Goal: Task Accomplishment & Management: Complete application form

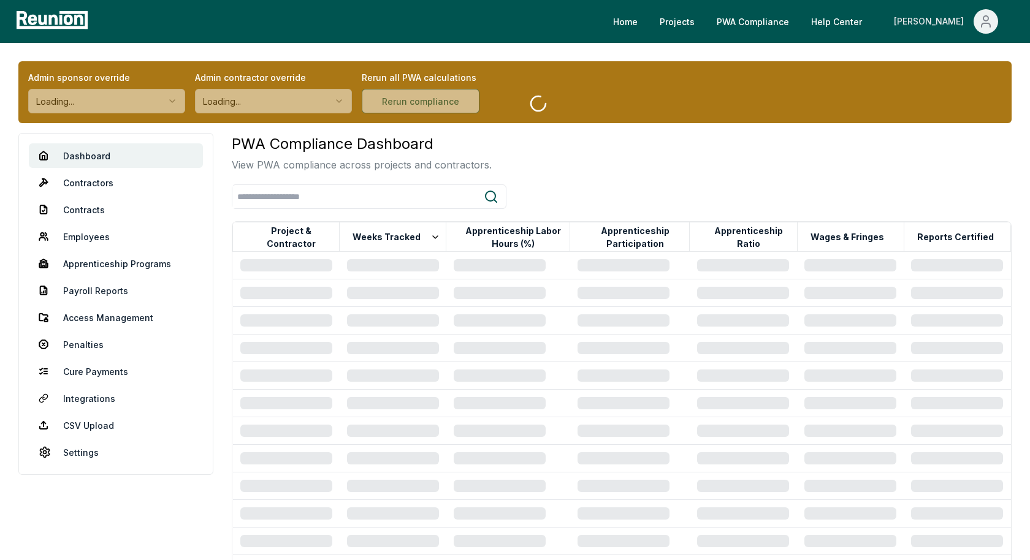
click at [981, 23] on icon "Main" at bounding box center [985, 21] width 15 height 15
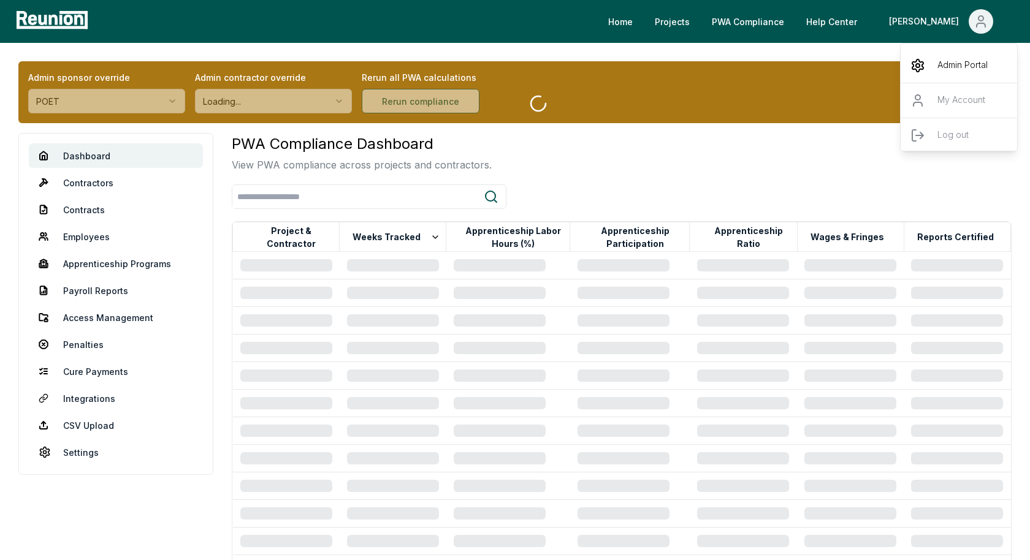
click at [953, 55] on div "Admin Portal" at bounding box center [959, 65] width 118 height 34
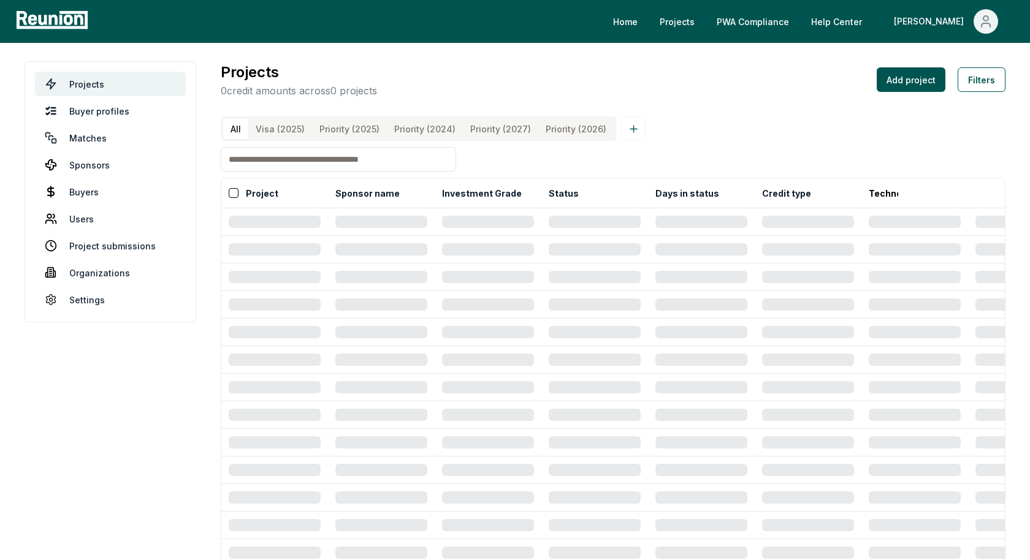
click at [747, 93] on div "Projects 0 credit amounts across 0 projects Add project Filters" at bounding box center [613, 79] width 784 height 37
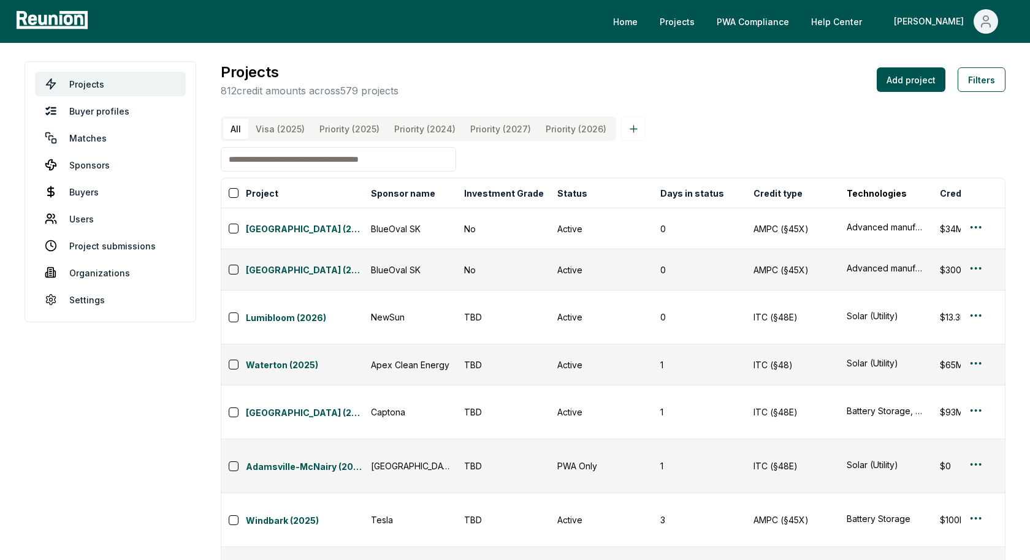
scroll to position [31, 0]
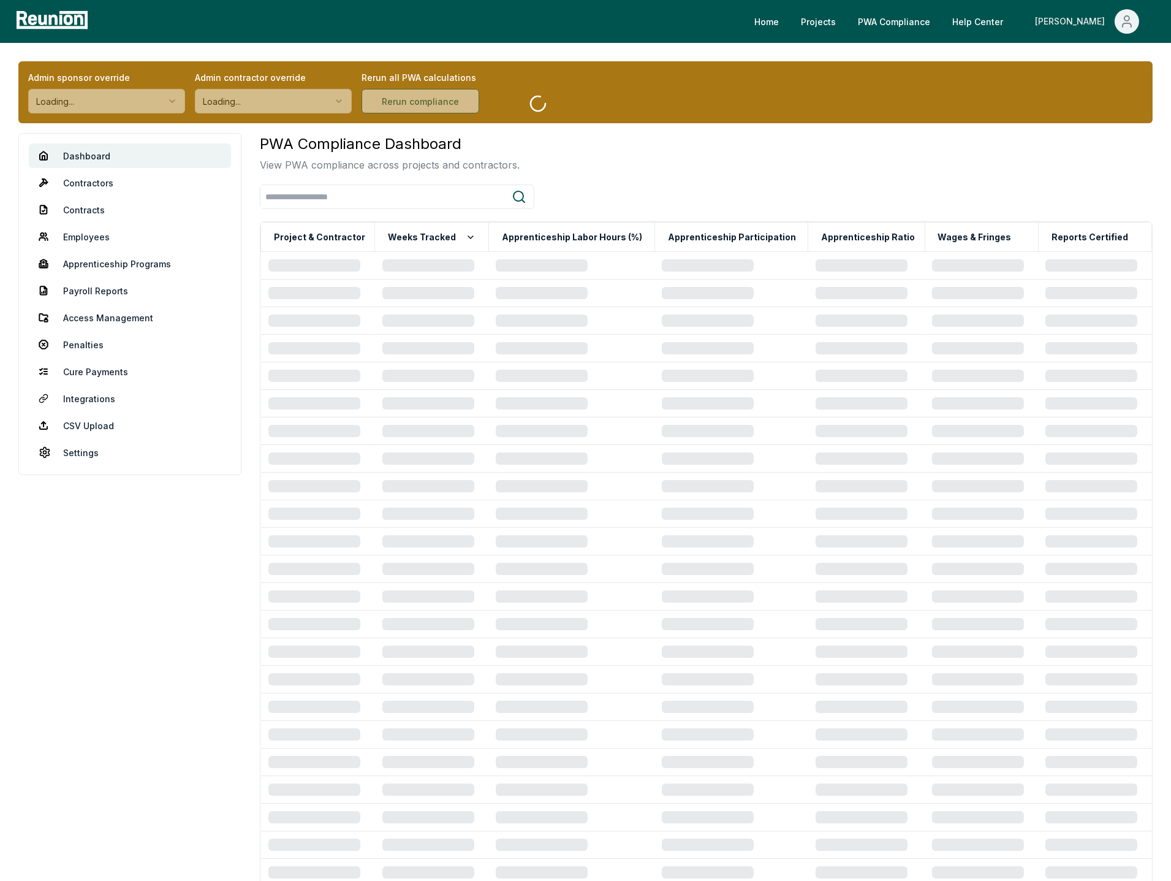
click at [1125, 18] on icon "Main" at bounding box center [1127, 18] width 5 height 5
click at [1075, 64] on div "Admin Portal" at bounding box center [1101, 65] width 118 height 34
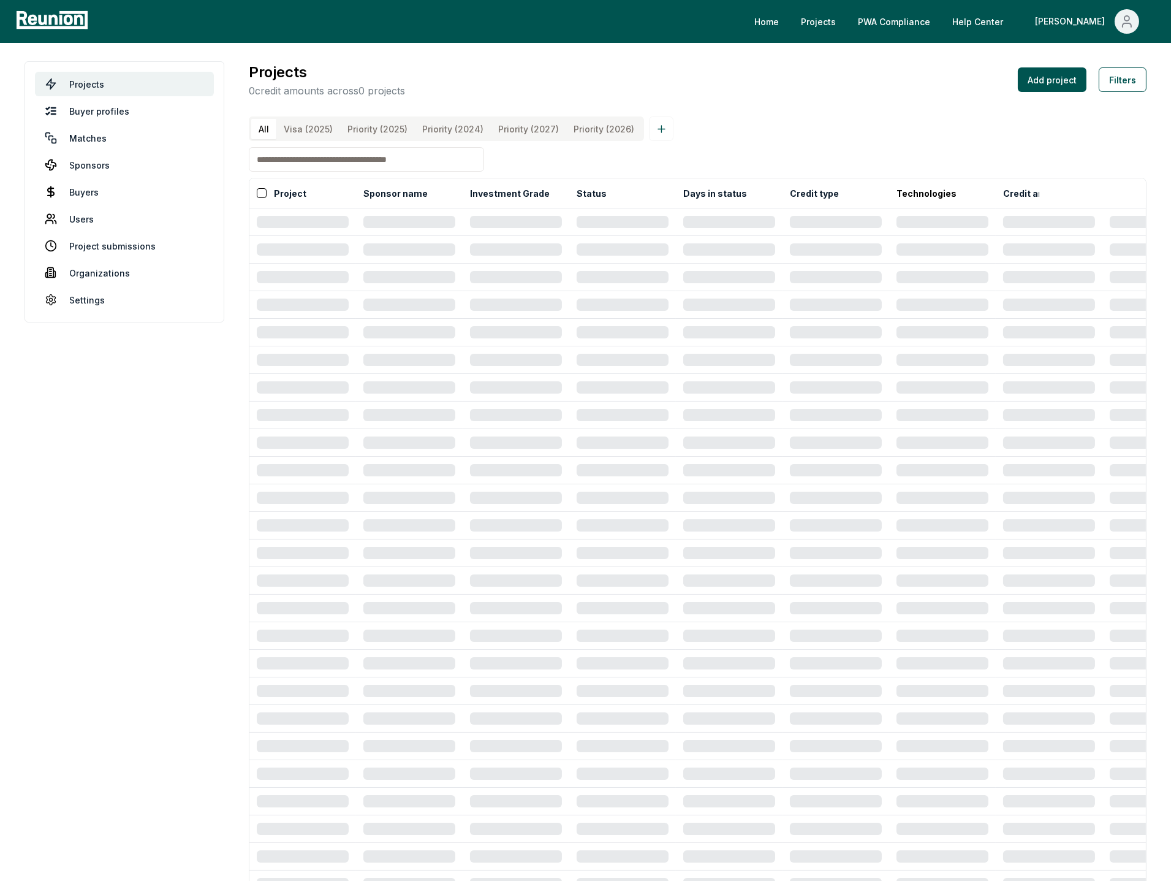
click at [310, 162] on input at bounding box center [366, 159] width 235 height 25
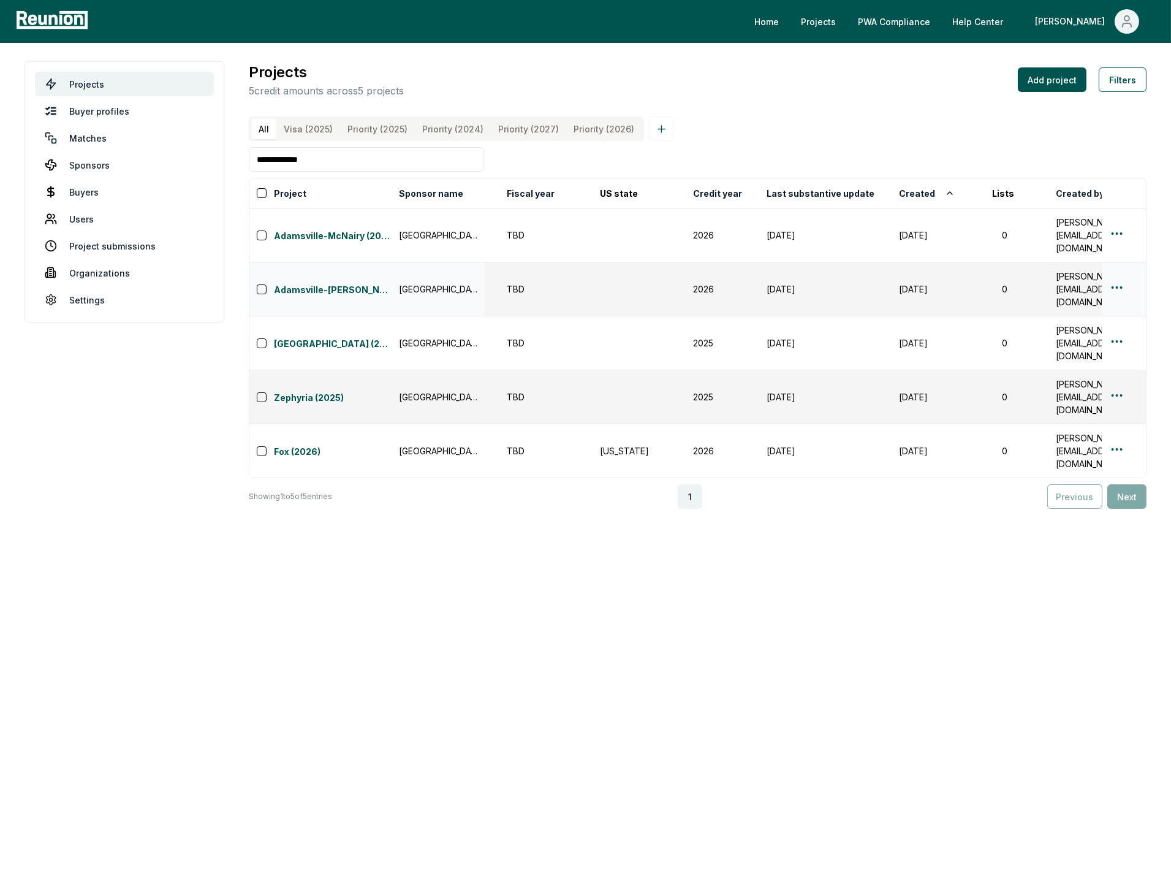
scroll to position [0, 800]
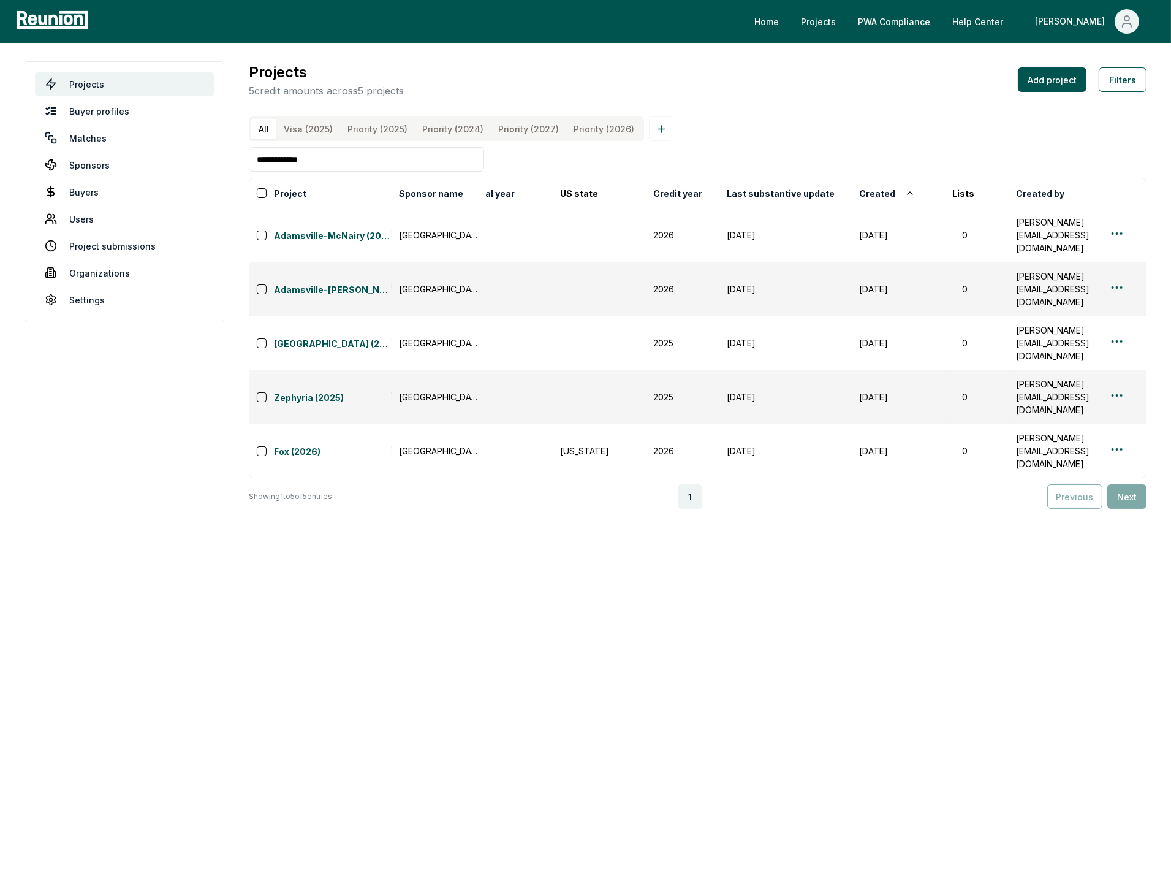
type input "**********"
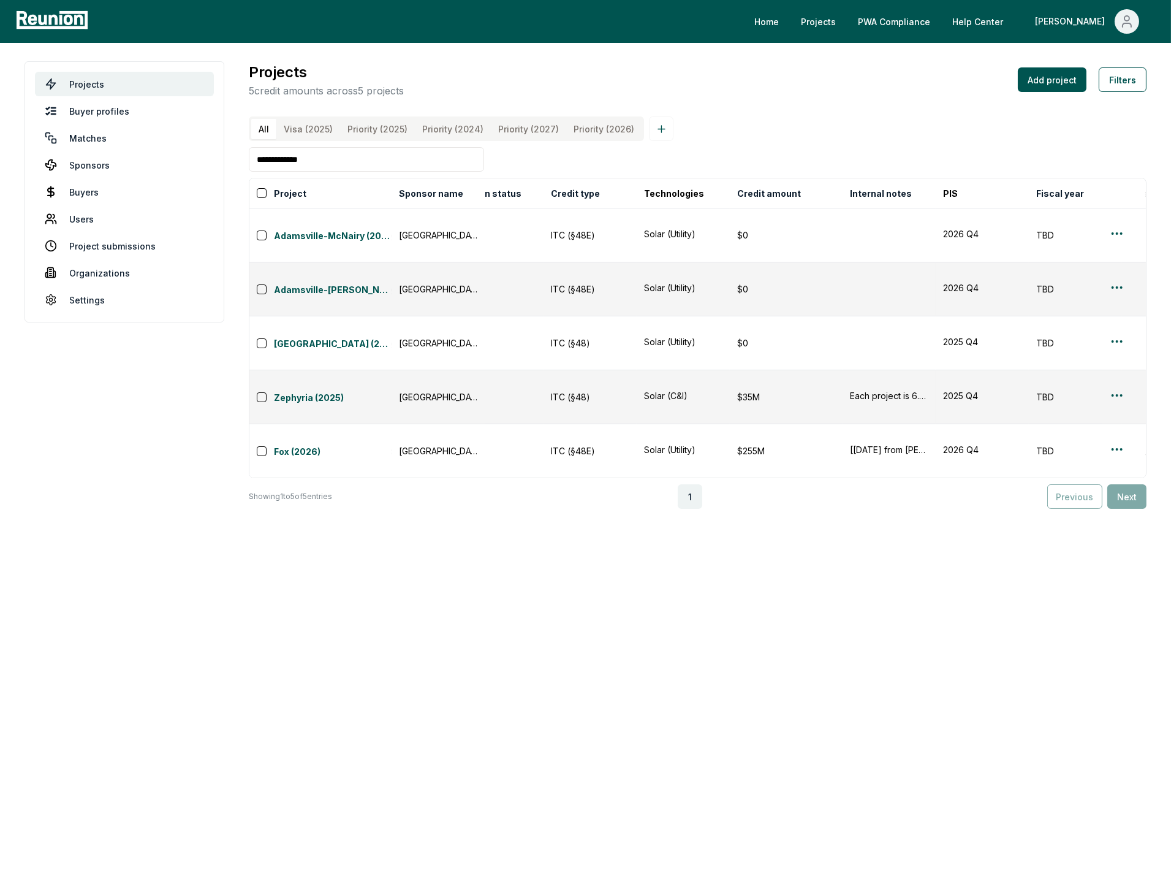
scroll to position [0, 223]
